Goal: Transaction & Acquisition: Purchase product/service

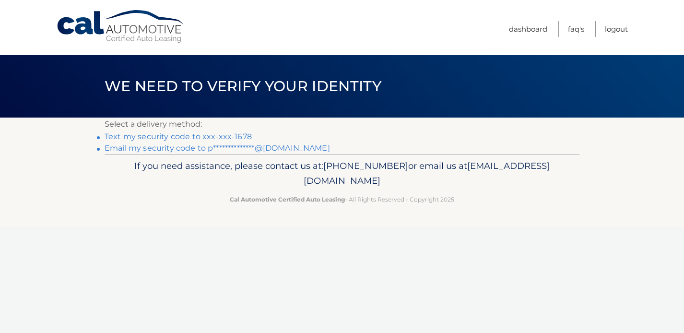
click at [225, 134] on link "Text my security code to xxx-xxx-1678" at bounding box center [178, 136] width 147 height 9
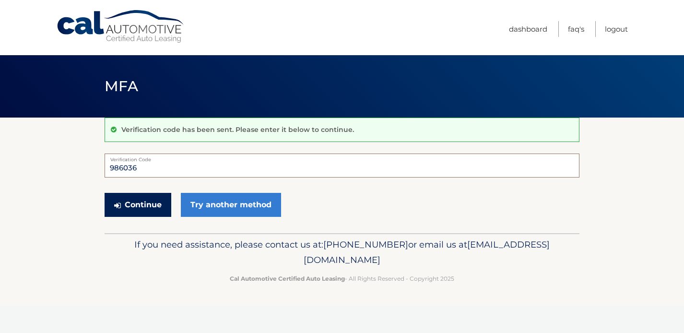
type input "986036"
click at [143, 213] on button "Continue" at bounding box center [138, 205] width 67 height 24
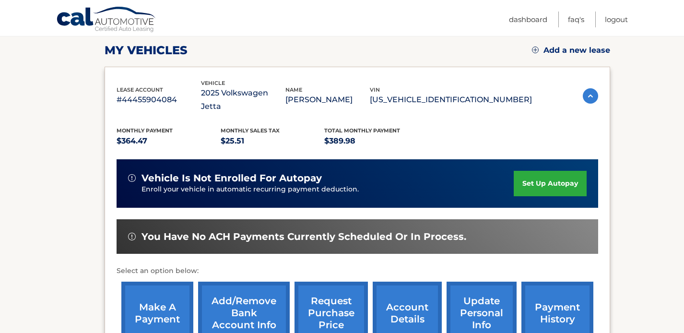
scroll to position [152, 0]
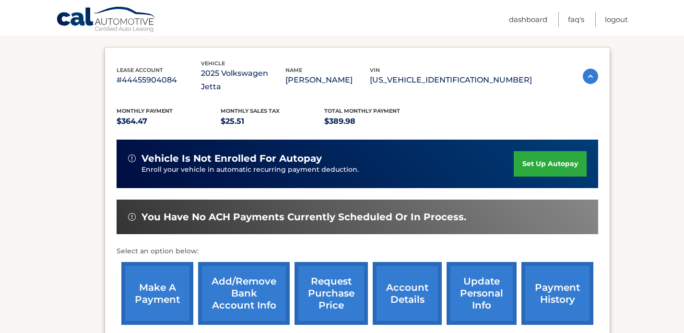
click at [155, 291] on link "make a payment" at bounding box center [157, 293] width 72 height 63
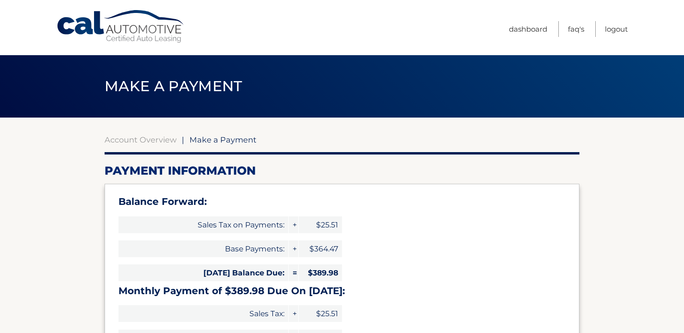
select select "N2QzZGJmMjktMmE4NC00ZWM3LTliNmEtYjgyODliNzM5ODVj"
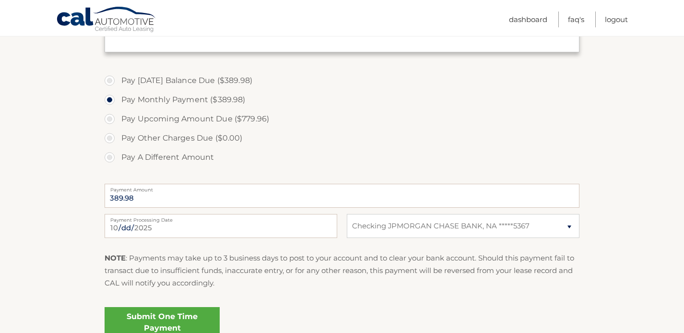
scroll to position [379, 0]
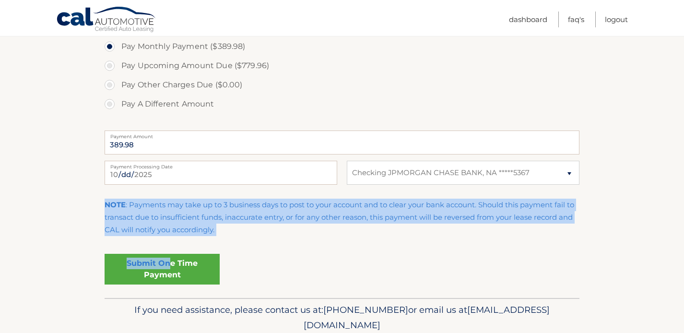
drag, startPoint x: 170, startPoint y: 265, endPoint x: 341, endPoint y: 241, distance: 172.5
click at [341, 241] on fieldset "Pay [DATE] Balance Due ($389.98) Pay Monthly Payment ($389.98) Pay Upcoming Amo…" at bounding box center [342, 156] width 475 height 284
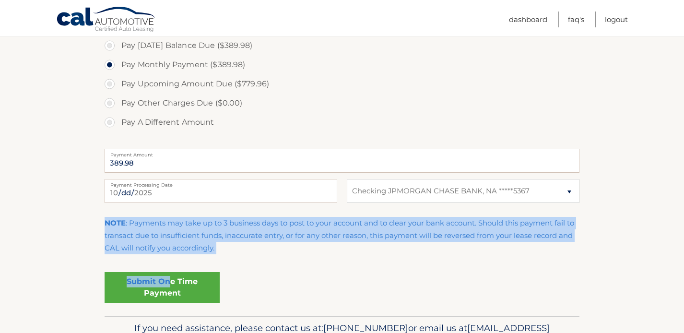
scroll to position [354, 0]
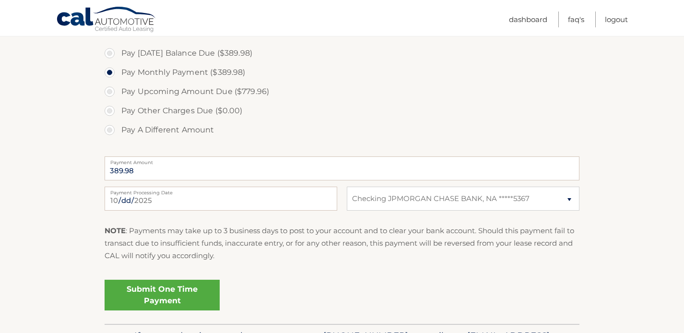
click at [339, 131] on label "Pay A Different Amount" at bounding box center [342, 129] width 475 height 19
click at [118, 131] on input "Pay A Different Amount" at bounding box center [113, 127] width 10 height 15
radio input "true"
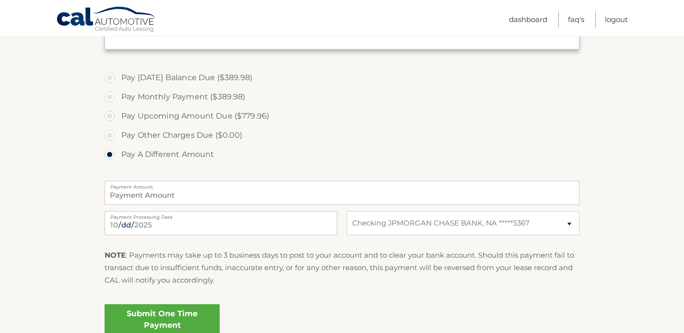
scroll to position [317, 0]
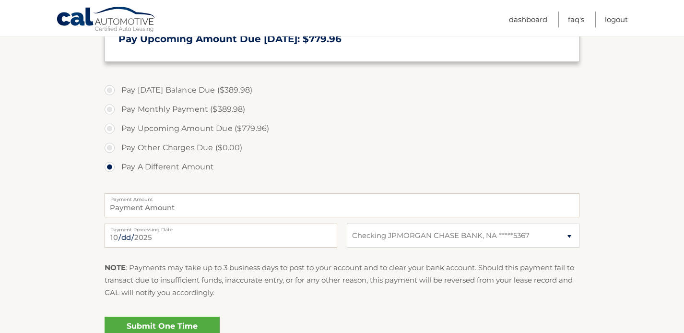
click at [118, 105] on label "Pay Monthly Payment ($389.98)" at bounding box center [342, 109] width 475 height 19
click at [118, 105] on input "Pay Monthly Payment ($389.98)" at bounding box center [113, 107] width 10 height 15
radio input "true"
type input "389.98"
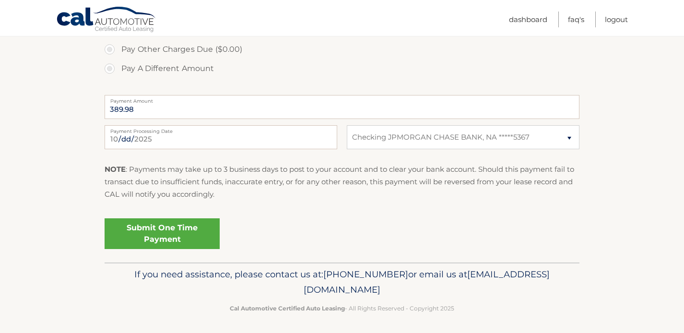
scroll to position [415, 0]
click at [172, 234] on link "Submit One Time Payment" at bounding box center [162, 234] width 115 height 31
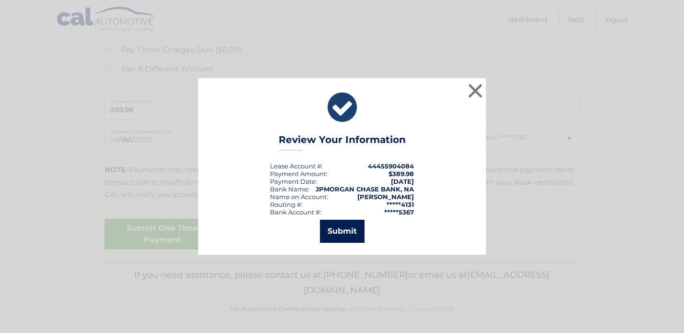
click at [333, 227] on button "Submit" at bounding box center [342, 231] width 45 height 23
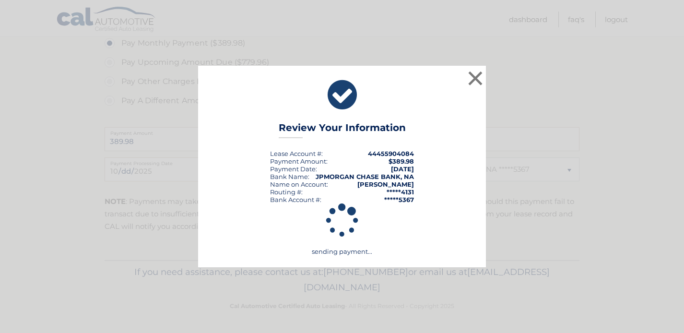
scroll to position [380, 0]
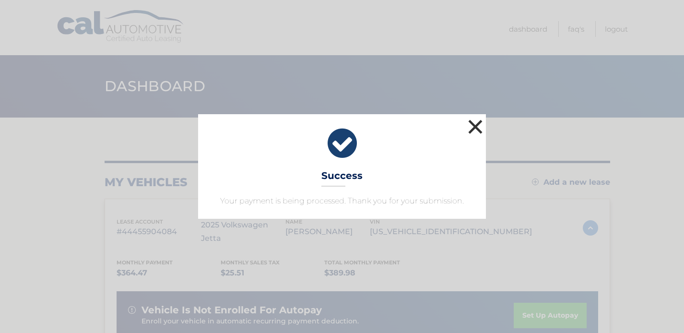
click at [478, 121] on button "×" at bounding box center [475, 126] width 19 height 19
